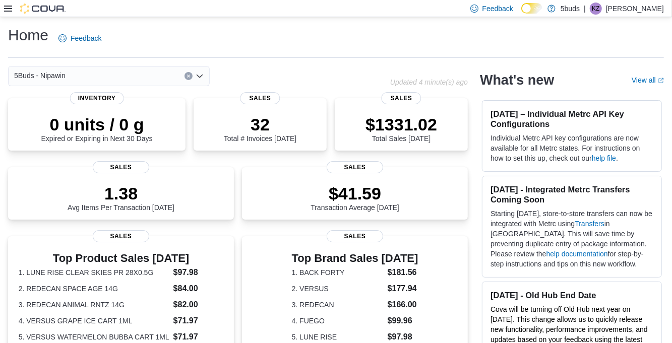
click at [8, 10] on icon at bounding box center [8, 9] width 8 height 8
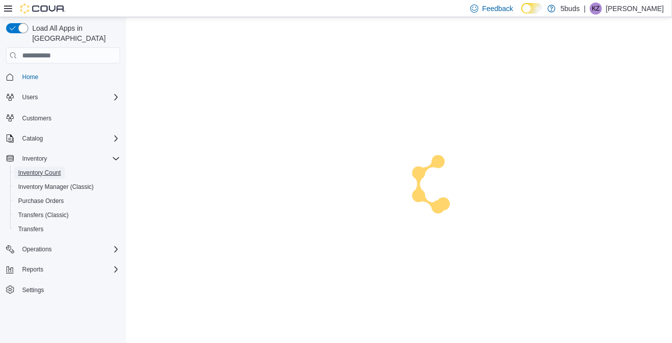
click at [40, 169] on span "Inventory Count" at bounding box center [39, 173] width 43 height 8
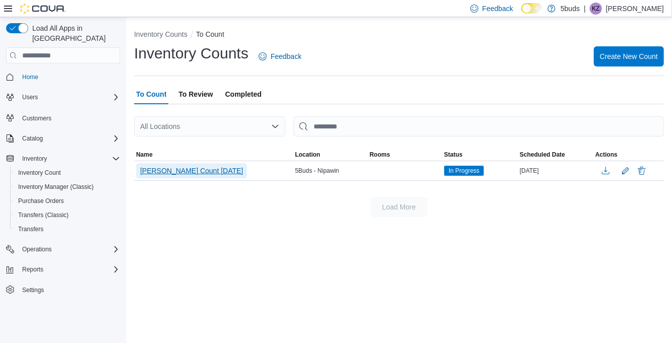
click at [205, 178] on span "[PERSON_NAME] Count [DATE]" at bounding box center [191, 170] width 103 height 15
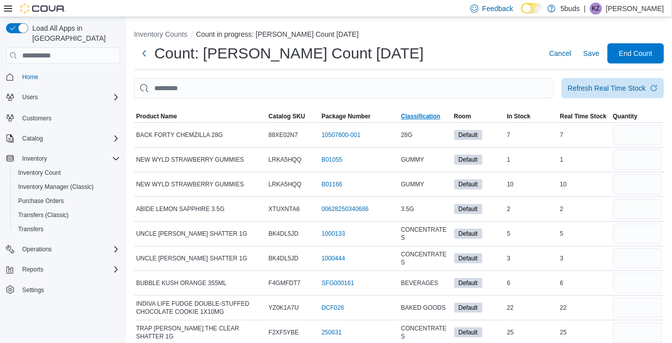
click at [424, 116] on span "Classification" at bounding box center [420, 116] width 39 height 8
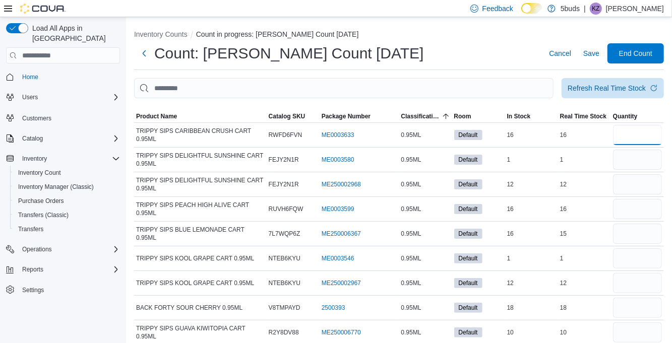
click at [633, 138] on input "number" at bounding box center [637, 135] width 49 height 20
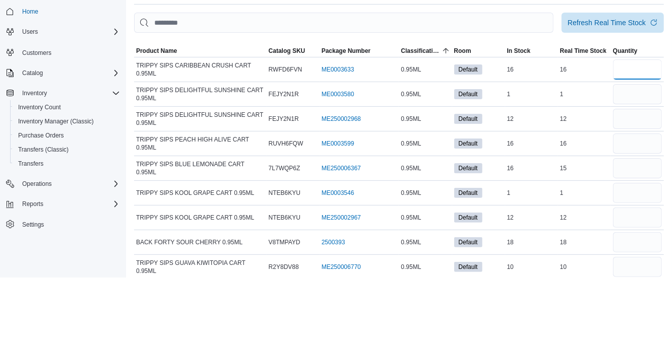
type input "**"
click at [636, 160] on input "number" at bounding box center [637, 160] width 49 height 20
click at [612, 93] on div "Refresh Real Time Stock" at bounding box center [607, 88] width 78 height 10
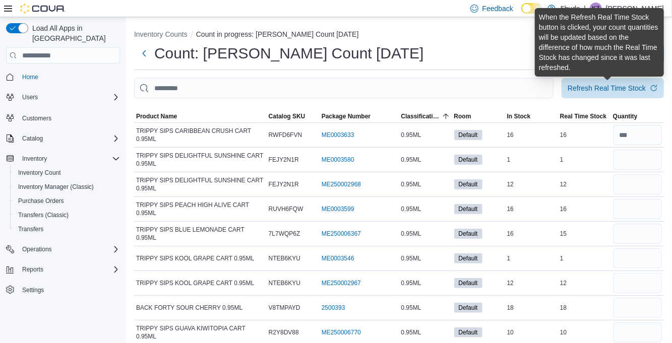
click at [501, 46] on div "Count: [PERSON_NAME] Count [DATE] Cancel Save End Count" at bounding box center [399, 53] width 530 height 20
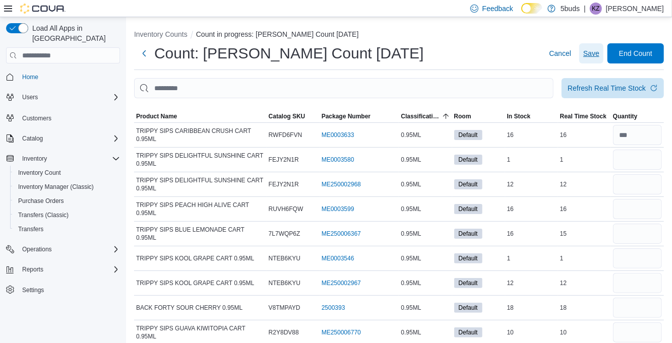
click at [593, 58] on span "Save" at bounding box center [591, 53] width 16 height 10
click at [638, 162] on input "number" at bounding box center [637, 160] width 49 height 20
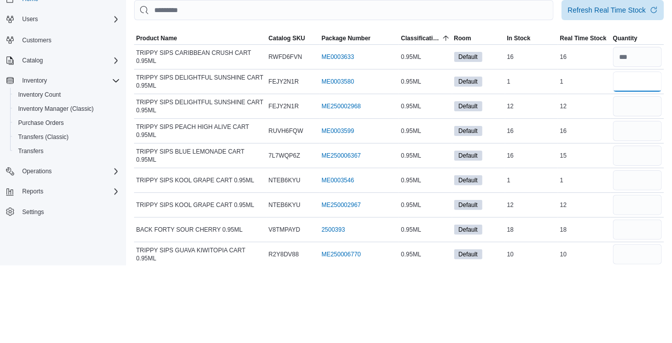
type input "*"
click at [632, 188] on input "number" at bounding box center [637, 184] width 49 height 20
type input "**"
click at [630, 208] on input "number" at bounding box center [637, 209] width 49 height 20
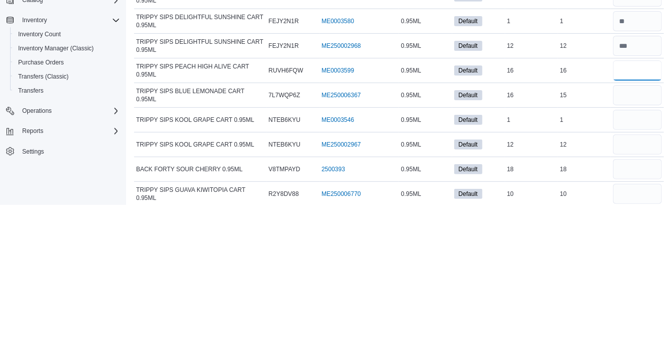
type input "**"
click at [637, 235] on input "number" at bounding box center [637, 234] width 49 height 20
type input "**"
click at [626, 258] on input "number" at bounding box center [637, 259] width 49 height 20
type input "*"
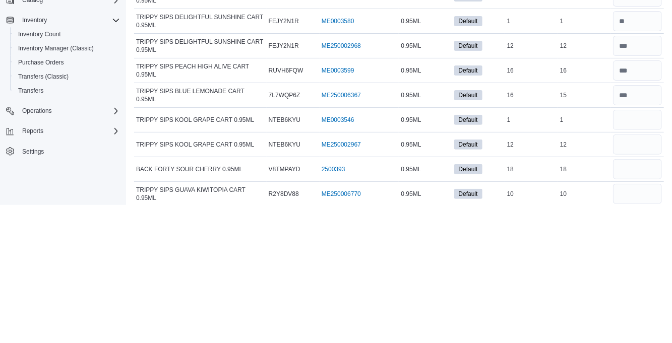
click at [626, 296] on div at bounding box center [637, 308] width 53 height 24
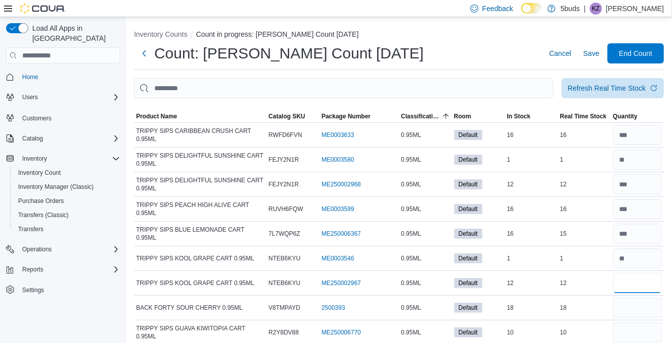
click at [629, 286] on input "number" at bounding box center [637, 283] width 49 height 20
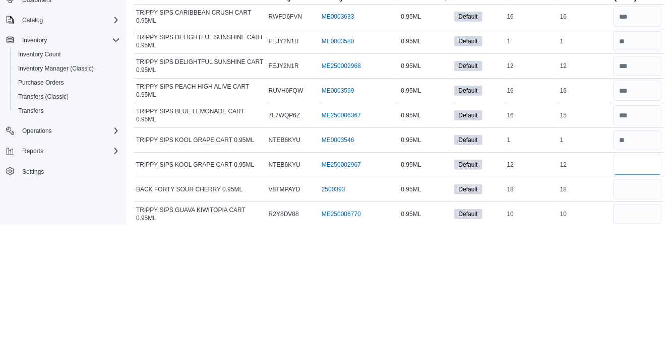
scroll to position [35, 0]
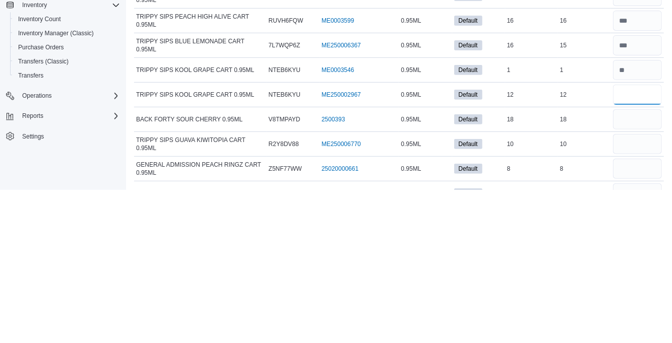
type input "**"
click at [630, 286] on div at bounding box center [637, 298] width 53 height 24
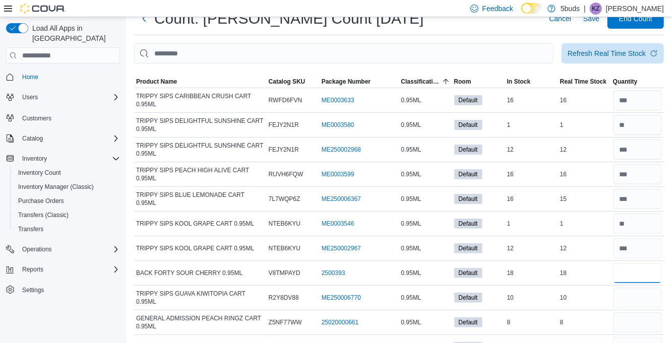
click at [631, 270] on input "number" at bounding box center [637, 273] width 49 height 20
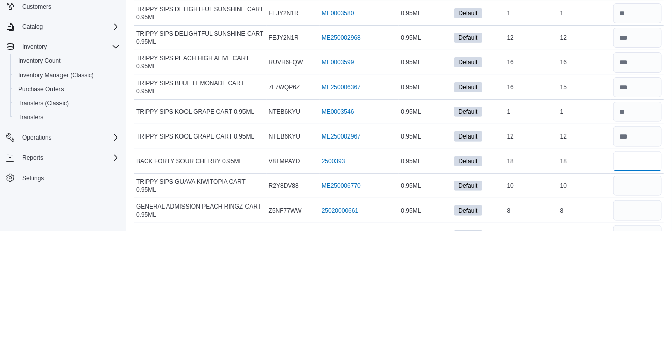
scroll to position [59, 0]
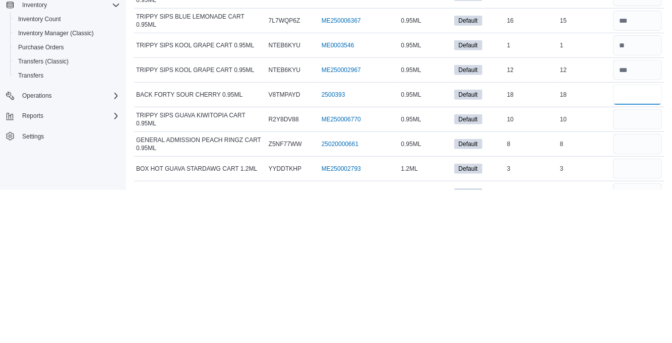
type input "**"
click at [633, 276] on input "number" at bounding box center [637, 273] width 49 height 20
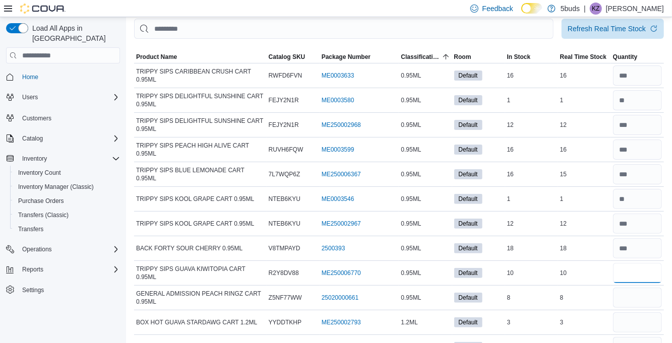
click at [641, 274] on input "number" at bounding box center [637, 273] width 49 height 20
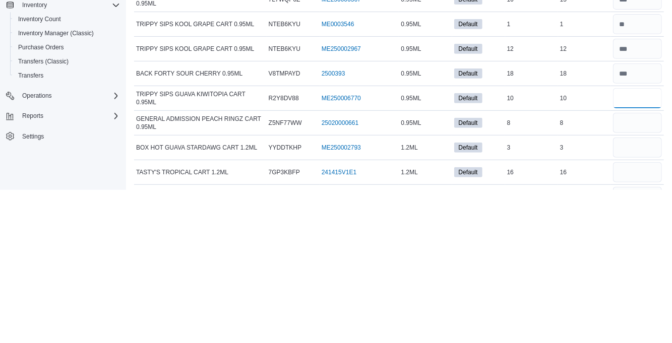
scroll to position [84, 0]
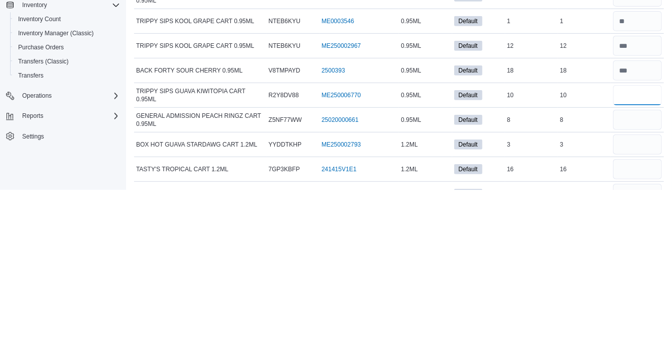
type input "**"
click at [637, 274] on input "number" at bounding box center [637, 274] width 49 height 20
type input "*"
click at [624, 298] on input "number" at bounding box center [637, 298] width 49 height 20
type input "*"
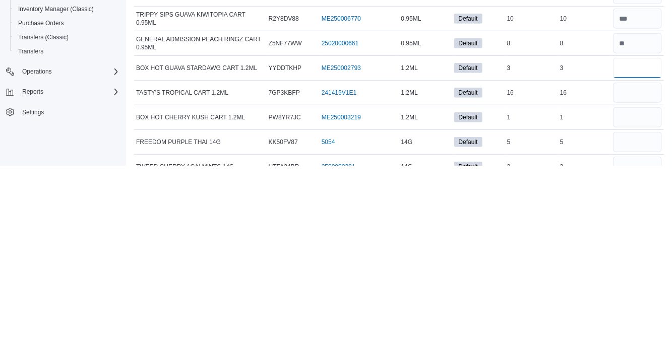
scroll to position [140, 0]
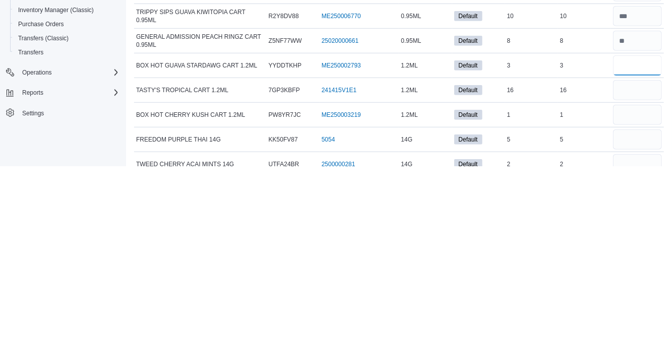
type input "*"
click at [627, 263] on input "number" at bounding box center [637, 267] width 49 height 20
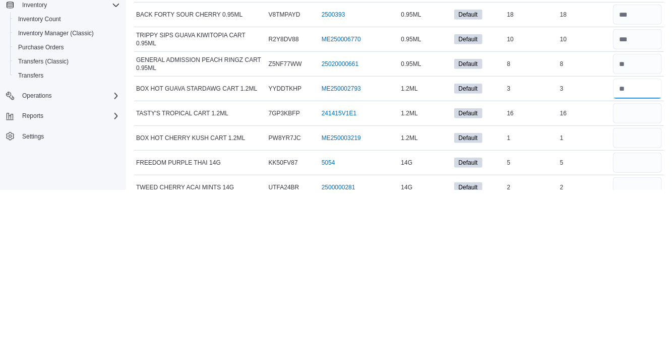
click at [639, 244] on input "number" at bounding box center [637, 242] width 49 height 20
click at [629, 270] on input "number" at bounding box center [637, 267] width 49 height 20
type input "**"
click at [630, 293] on input "number" at bounding box center [637, 292] width 49 height 20
type input "*"
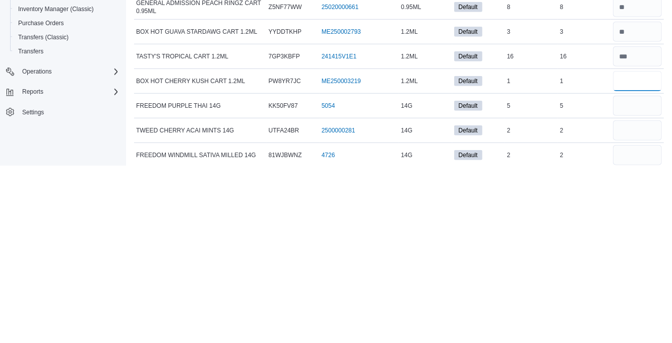
scroll to position [193, 0]
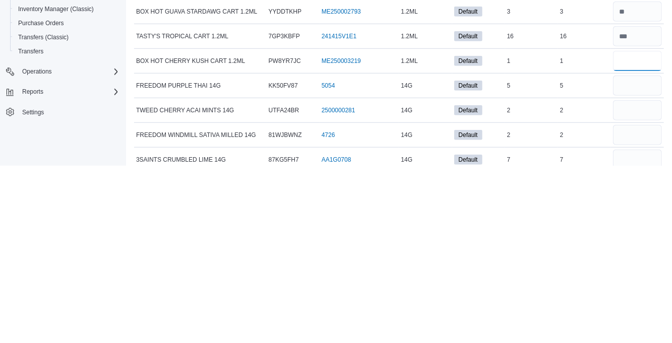
type input "*"
click at [631, 261] on input "number" at bounding box center [637, 263] width 49 height 20
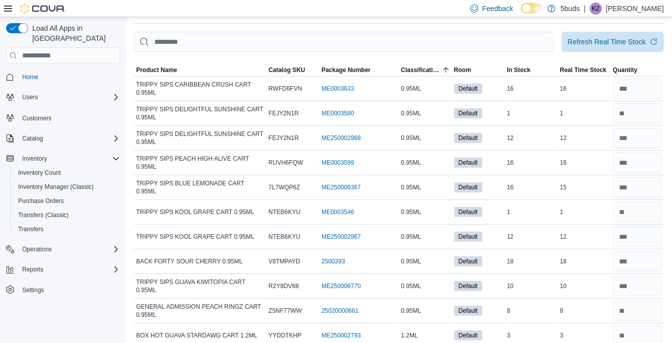
scroll to position [0, 0]
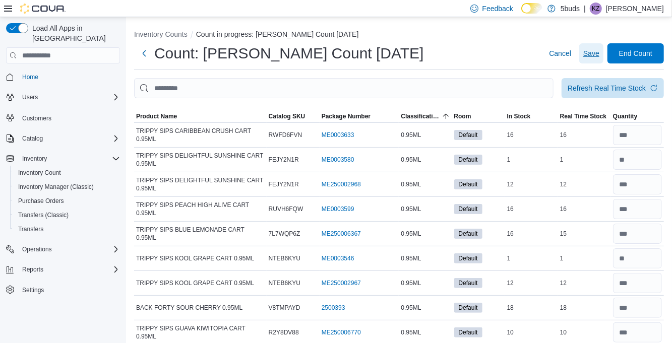
click at [589, 58] on span "Save" at bounding box center [591, 53] width 16 height 10
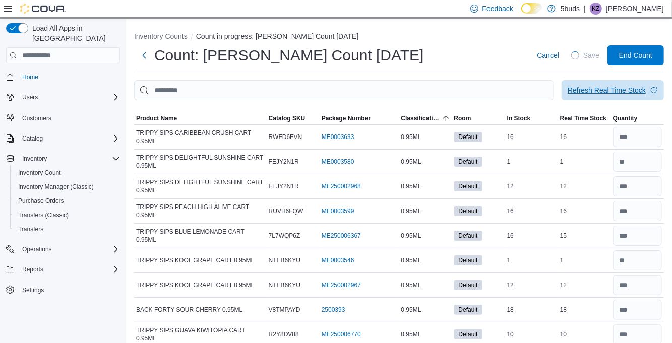
click at [613, 98] on span "Refresh Real Time Stock" at bounding box center [613, 90] width 90 height 20
